Goal: Complete application form

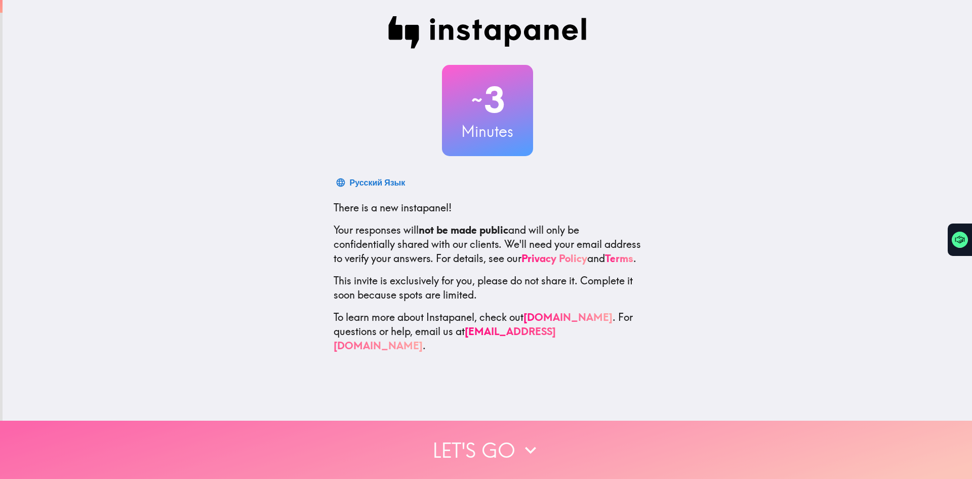
click at [535, 439] on icon "button" at bounding box center [531, 450] width 22 height 22
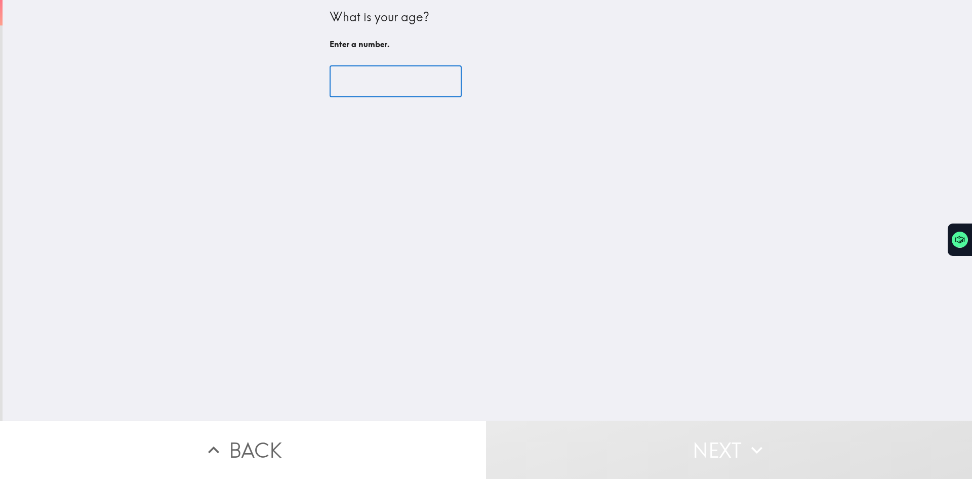
click at [386, 90] on input "number" at bounding box center [396, 81] width 132 height 31
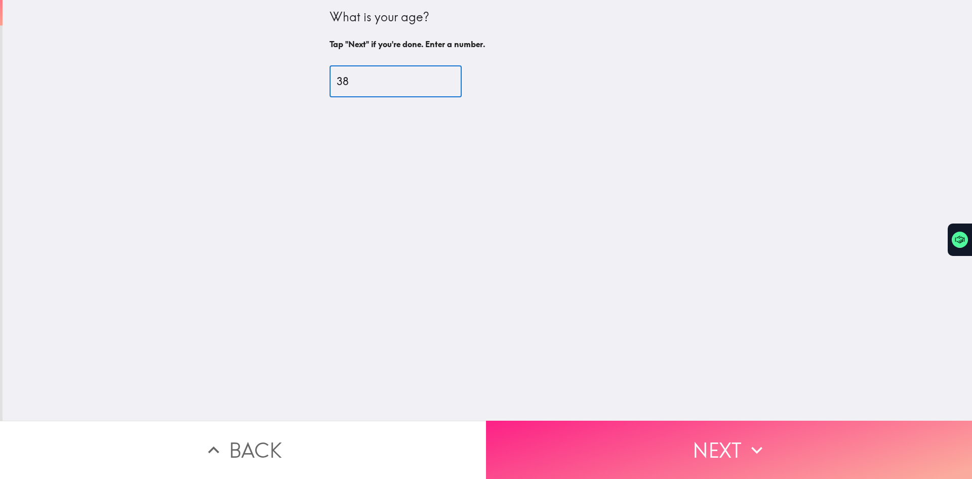
type input "38"
click at [840, 434] on button "Next" at bounding box center [729, 449] width 486 height 58
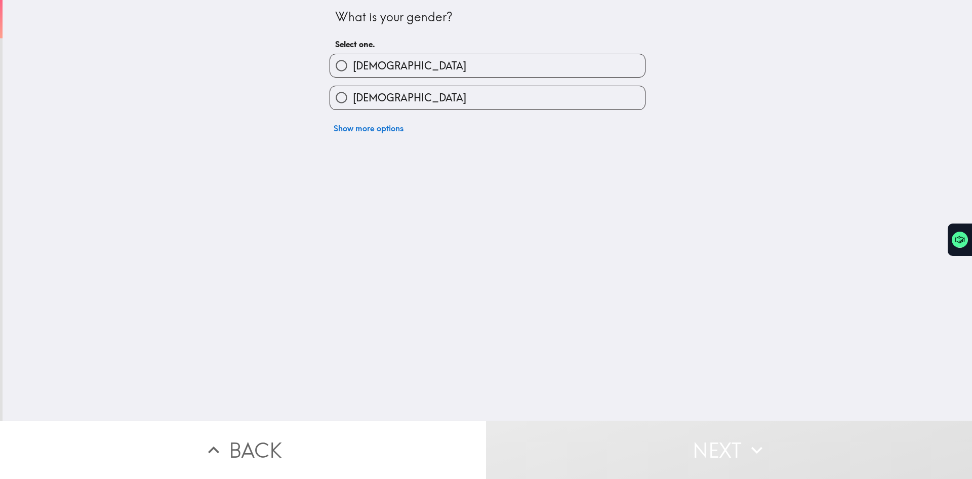
click at [332, 67] on input "[DEMOGRAPHIC_DATA]" at bounding box center [341, 65] width 23 height 23
radio input "true"
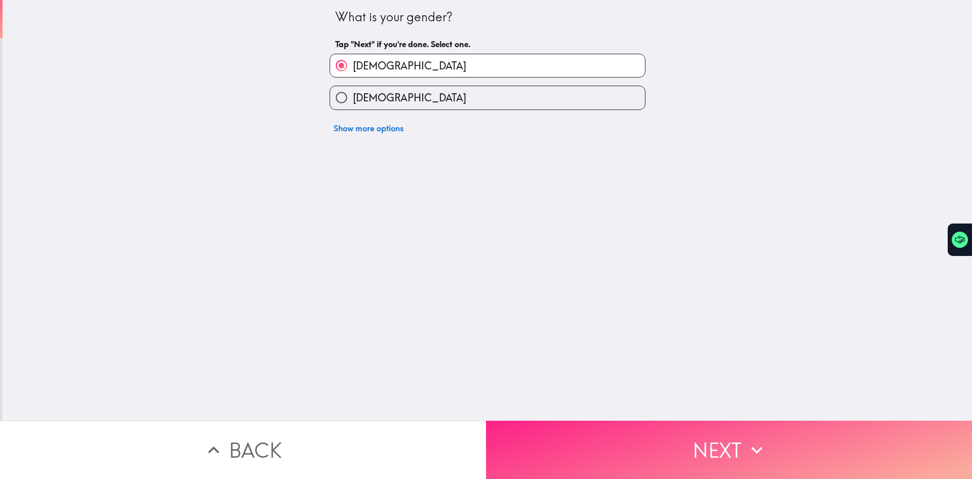
click at [668, 454] on button "Next" at bounding box center [729, 449] width 486 height 58
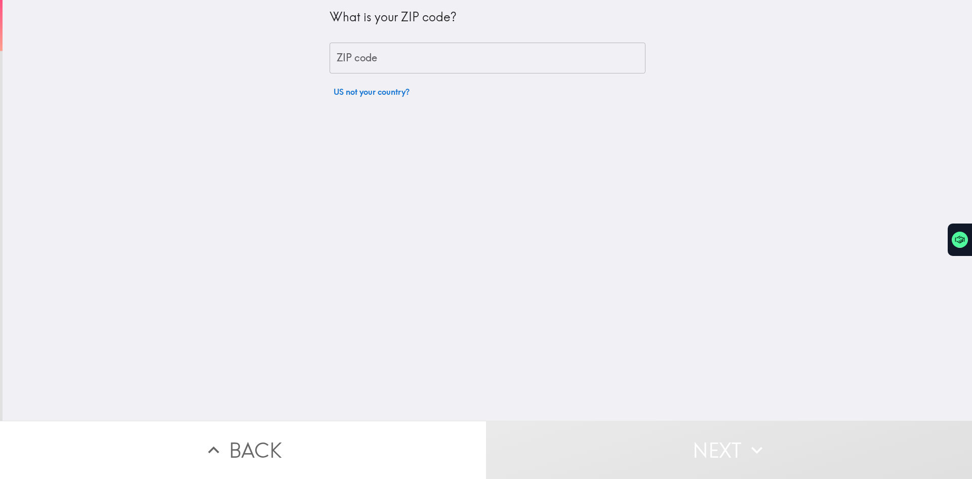
drag, startPoint x: 426, startPoint y: 61, endPoint x: 443, endPoint y: 52, distance: 18.3
click at [427, 61] on input "ZIP code" at bounding box center [488, 58] width 316 height 31
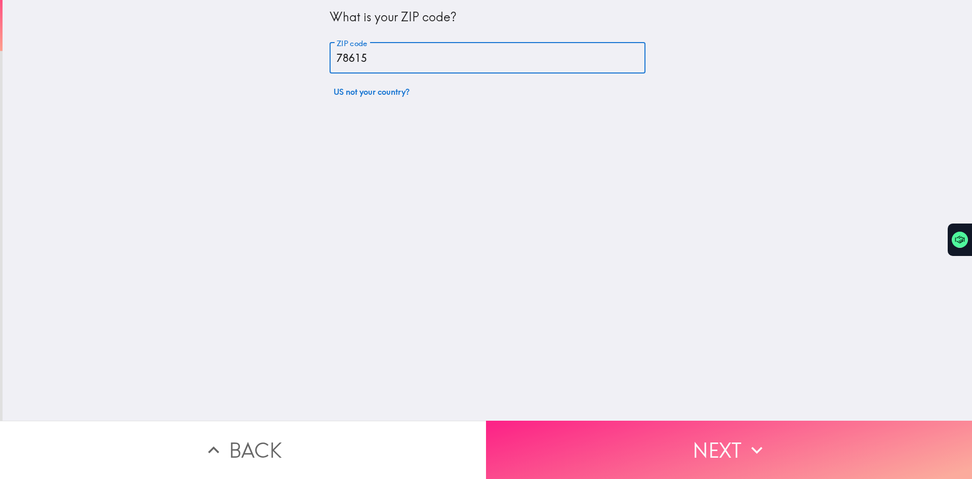
type input "78615"
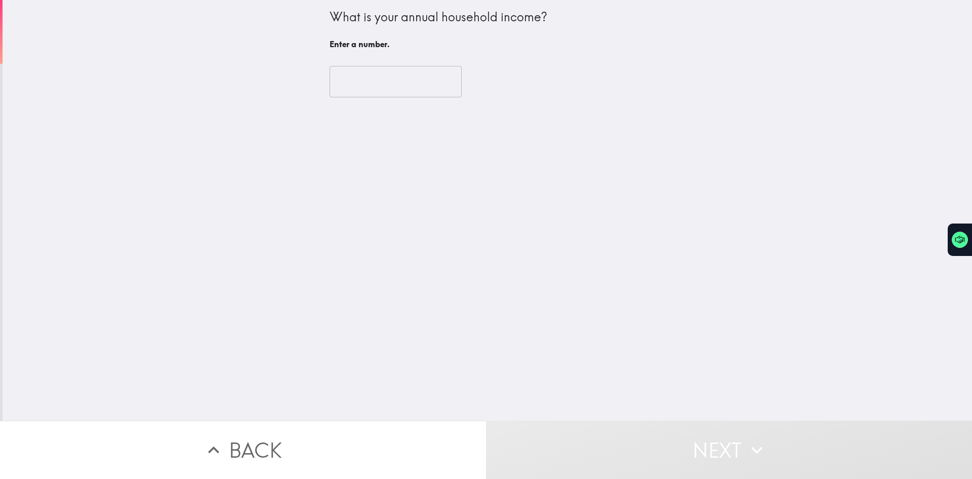
click at [381, 72] on input "number" at bounding box center [396, 81] width 132 height 31
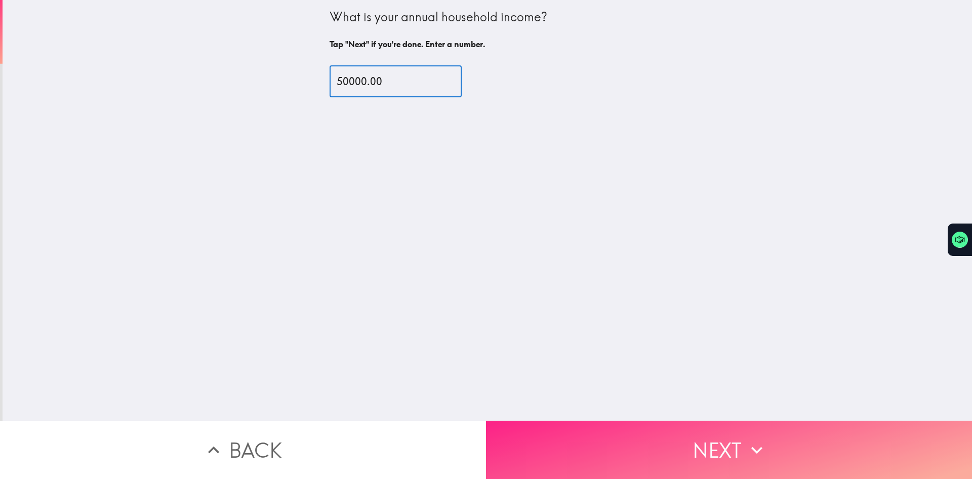
type input "50000.00"
click at [809, 434] on button "Next" at bounding box center [729, 449] width 486 height 58
